Goal: Task Accomplishment & Management: Manage account settings

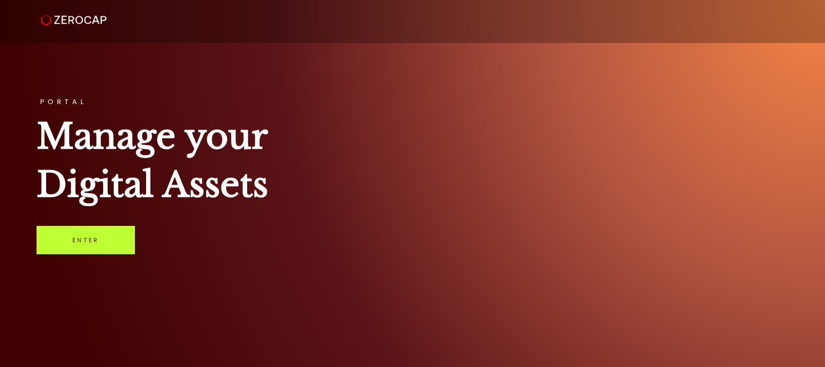
click at [73, 240] on link "Enter" at bounding box center [86, 240] width 98 height 28
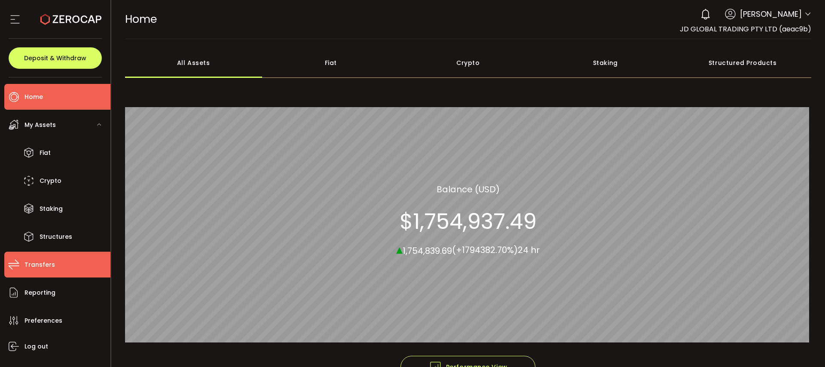
click at [41, 265] on span "Transfers" at bounding box center [39, 264] width 31 height 12
